Goal: Transaction & Acquisition: Purchase product/service

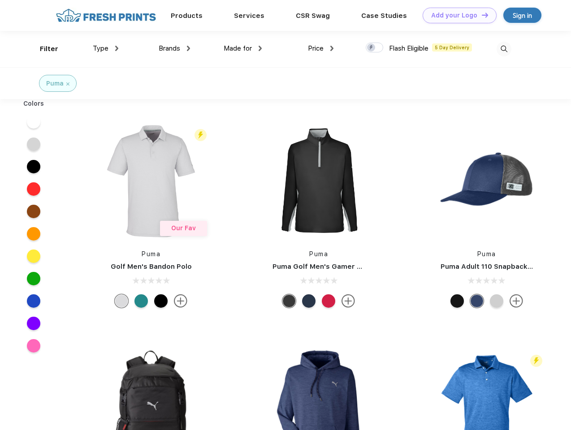
click at [456, 15] on link "Add your Logo Design Tool" at bounding box center [460, 16] width 74 height 16
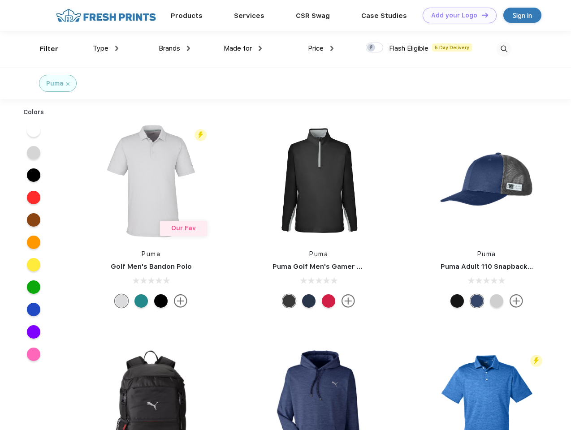
click at [0, 0] on div "Design Tool" at bounding box center [0, 0] width 0 height 0
click at [481, 15] on link "Add your Logo Design Tool" at bounding box center [460, 16] width 74 height 16
click at [43, 49] on div "Filter" at bounding box center [49, 49] width 18 height 10
click at [106, 48] on span "Type" at bounding box center [101, 48] width 16 height 8
click at [174, 48] on span "Brands" at bounding box center [170, 48] width 22 height 8
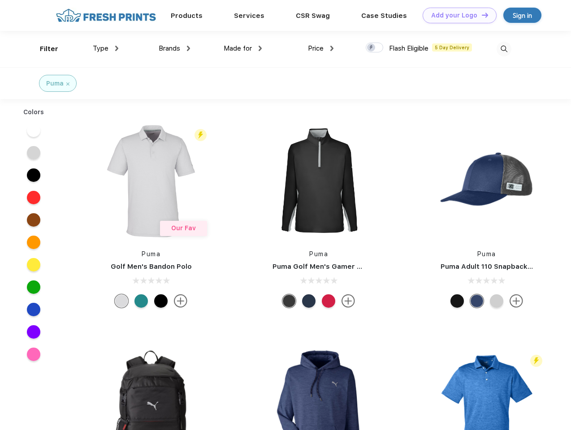
click at [243, 48] on span "Made for" at bounding box center [238, 48] width 28 height 8
click at [321, 48] on span "Price" at bounding box center [316, 48] width 16 height 8
click at [375, 48] on div at bounding box center [374, 48] width 17 height 10
click at [372, 48] on input "checkbox" at bounding box center [369, 45] width 6 height 6
click at [504, 49] on img at bounding box center [504, 49] width 15 height 15
